Goal: Information Seeking & Learning: Learn about a topic

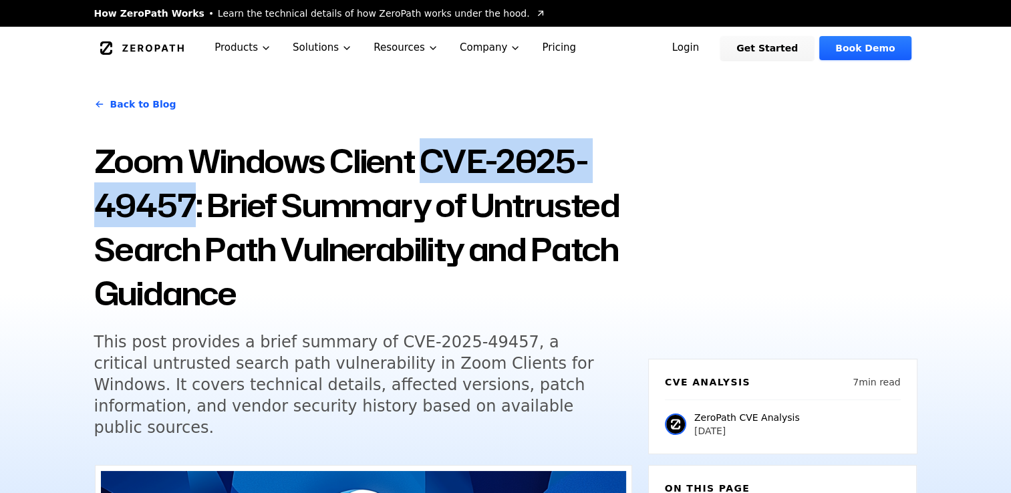
drag, startPoint x: 430, startPoint y: 159, endPoint x: 188, endPoint y: 206, distance: 247.1
click at [188, 206] on h1 "Zoom Windows Client CVE-2025-49457: Brief Summary of Untrusted Search Path Vuln…" at bounding box center [363, 227] width 538 height 176
drag, startPoint x: 188, startPoint y: 206, endPoint x: 181, endPoint y: 207, distance: 6.8
copy h1 "CVE-2025-49457"
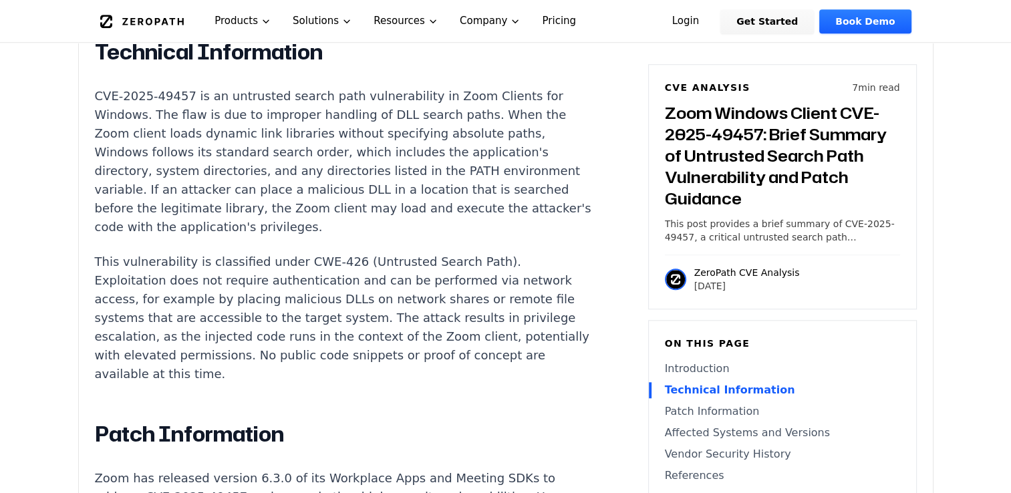
scroll to position [1128, 0]
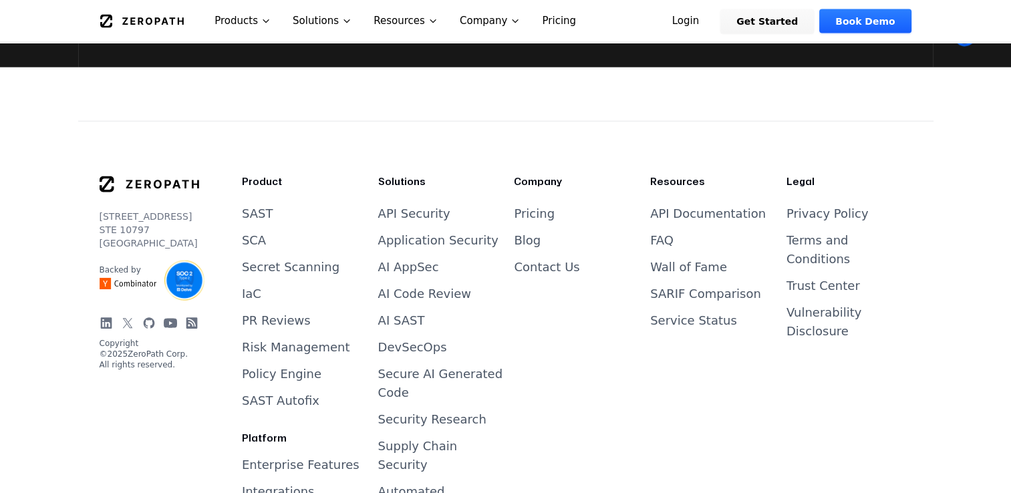
scroll to position [3062, 0]
